Goal: Information Seeking & Learning: Learn about a topic

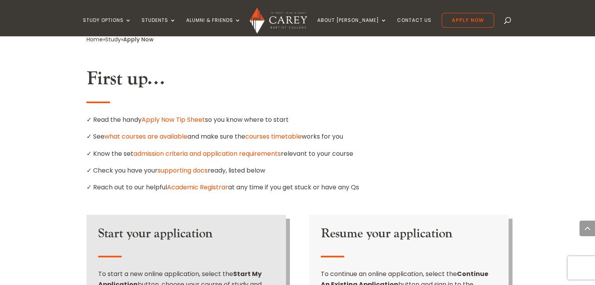
scroll to position [444, 0]
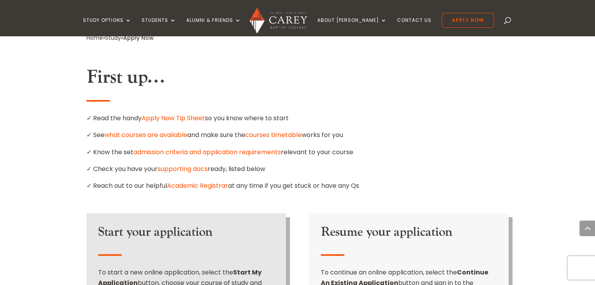
click at [154, 131] on link "what courses are available" at bounding box center [145, 135] width 83 height 9
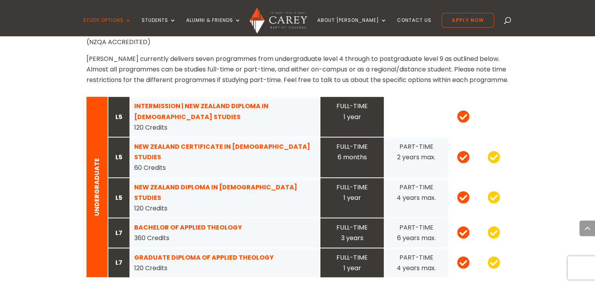
scroll to position [777, 0]
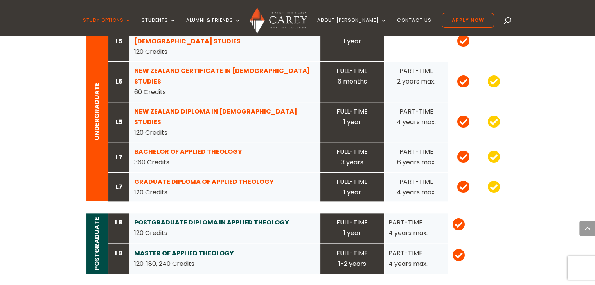
scroll to position [815, 0]
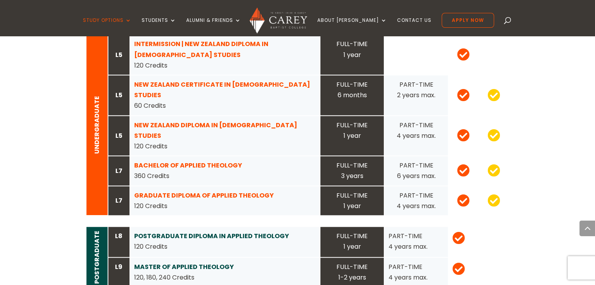
click at [248, 232] on strong "POSTGRADUATE DIPLOMA IN APPLIED THEOLOGY" at bounding box center [211, 236] width 155 height 9
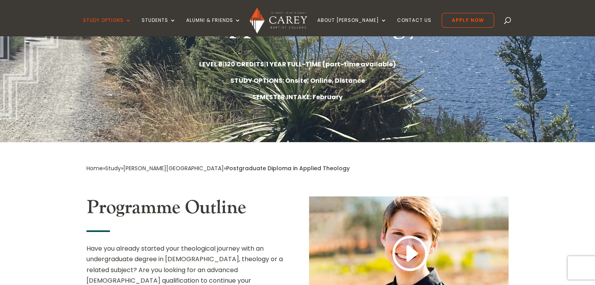
scroll to position [169, 0]
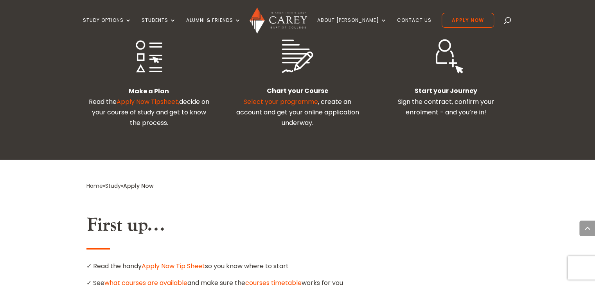
scroll to position [293, 0]
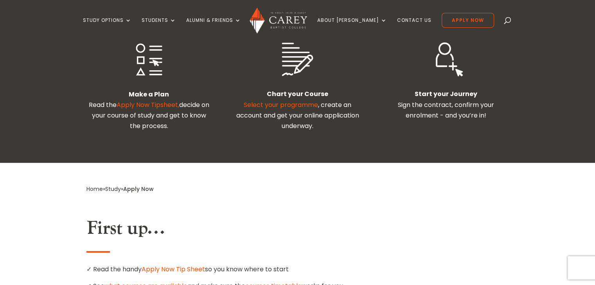
click at [593, 59] on div "Let’s start your [PERSON_NAME] journey Starting your transformation journey wit…" at bounding box center [297, 43] width 595 height 240
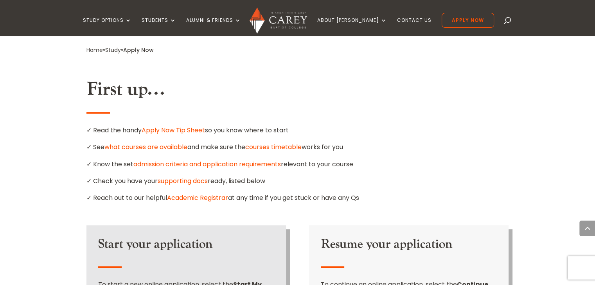
scroll to position [425, 0]
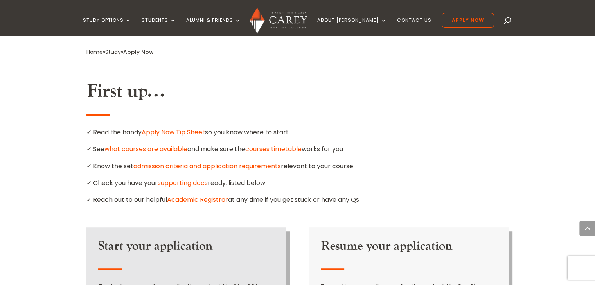
click at [159, 145] on link "what courses are available" at bounding box center [145, 149] width 83 height 9
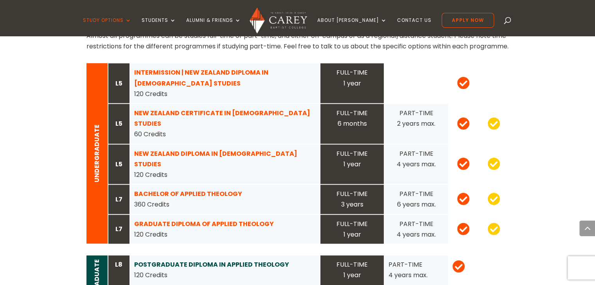
scroll to position [791, 0]
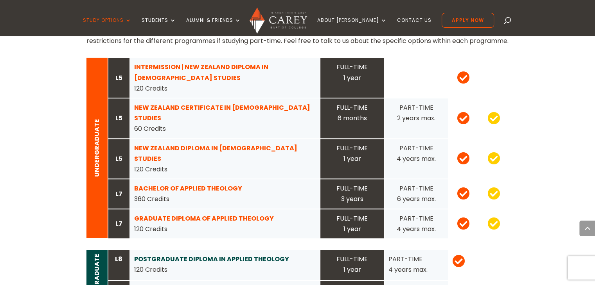
click at [201, 184] on strong "BACHELOR OF APPLIED THEOLOGY" at bounding box center [188, 188] width 108 height 9
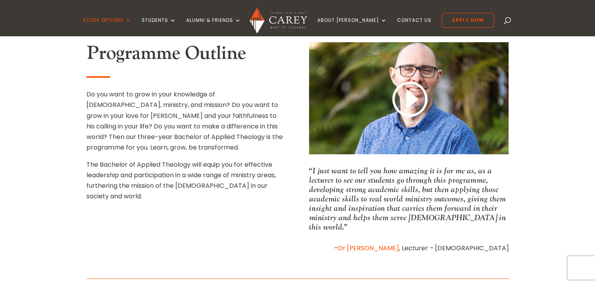
scroll to position [300, 0]
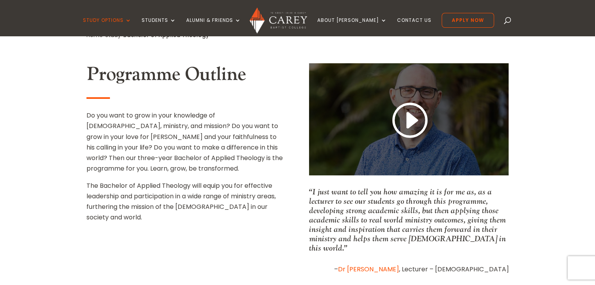
click at [397, 118] on link at bounding box center [409, 121] width 38 height 41
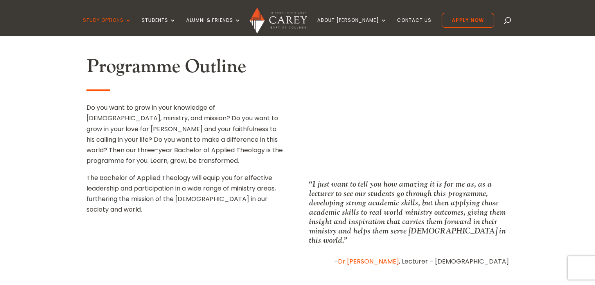
scroll to position [309, 0]
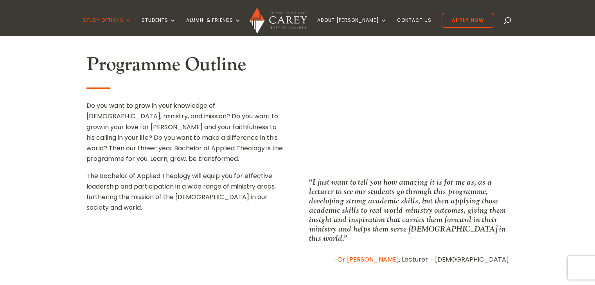
click at [499, 191] on iframe at bounding box center [297, 142] width 595 height 285
click at [398, 22] on link "Contact Us" at bounding box center [414, 27] width 34 height 18
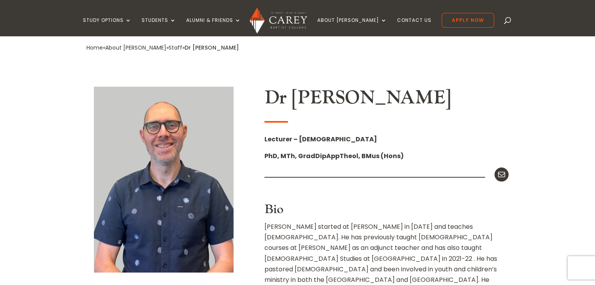
scroll to position [176, 0]
